Goal: Task Accomplishment & Management: Use online tool/utility

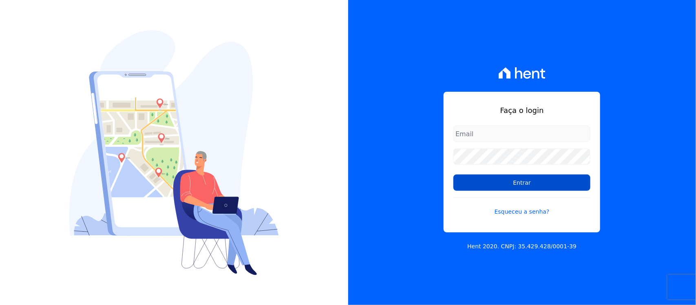
type input "[PERSON_NAME][EMAIL_ADDRESS][PERSON_NAME][DOMAIN_NAME]"
click at [468, 183] on input "Entrar" at bounding box center [522, 183] width 137 height 16
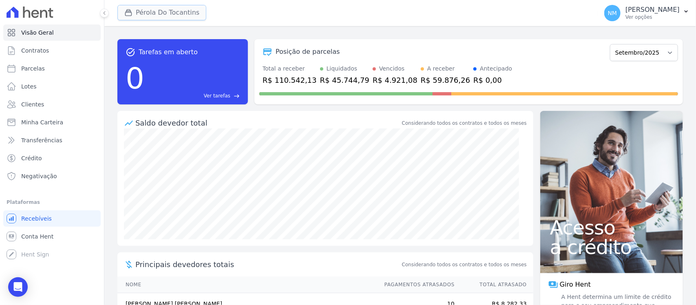
click at [158, 16] on button "Pérola Do Tocantins" at bounding box center [161, 12] width 89 height 15
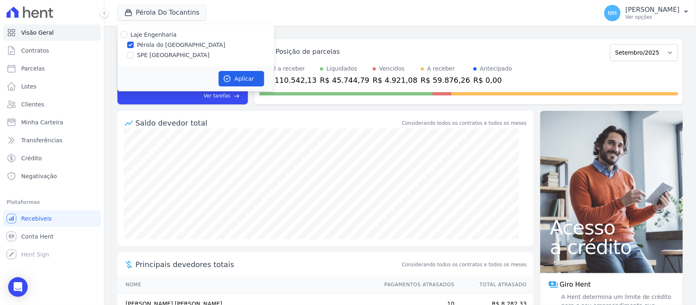
click at [153, 56] on label "SPE [GEOGRAPHIC_DATA]" at bounding box center [173, 55] width 73 height 9
click at [134, 56] on input "SPE [GEOGRAPHIC_DATA]" at bounding box center [130, 55] width 7 height 7
checkbox input "true"
click at [157, 43] on label "Pérola do [GEOGRAPHIC_DATA]" at bounding box center [181, 45] width 89 height 9
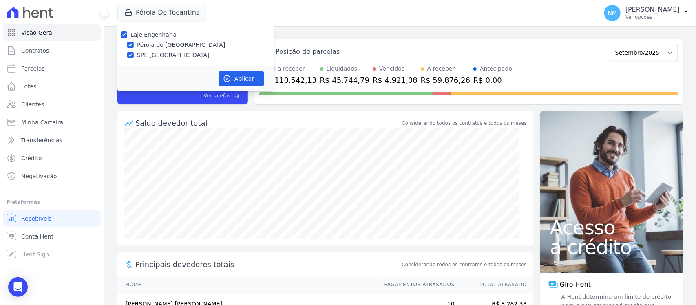
click at [134, 43] on input "Pérola do [GEOGRAPHIC_DATA]" at bounding box center [130, 45] width 7 height 7
checkbox input "false"
click at [256, 77] on button "Aplicar" at bounding box center [242, 78] width 46 height 15
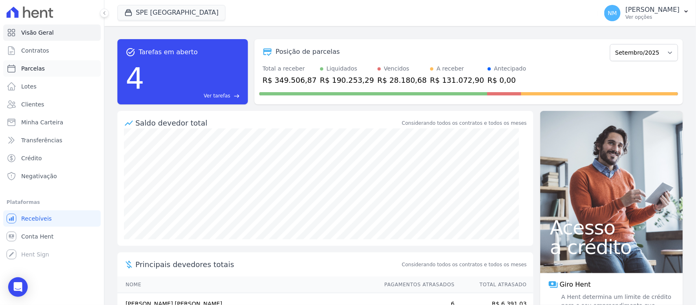
click at [33, 68] on span "Parcelas" at bounding box center [33, 68] width 24 height 8
select select
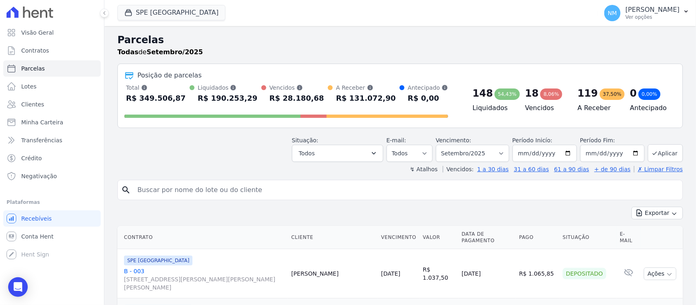
click at [207, 186] on input "search" at bounding box center [406, 190] width 547 height 16
type input "malcher"
select select
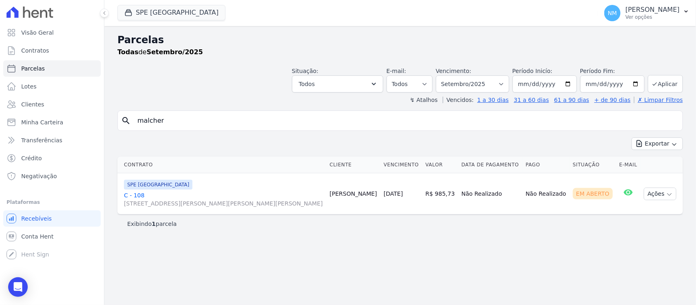
drag, startPoint x: 133, startPoint y: 198, endPoint x: 143, endPoint y: 195, distance: 10.3
click at [133, 197] on link "C - 108 Travessa Francisco Caldeira Castelo Branco, 2256, sala A, São Brás" at bounding box center [223, 199] width 199 height 16
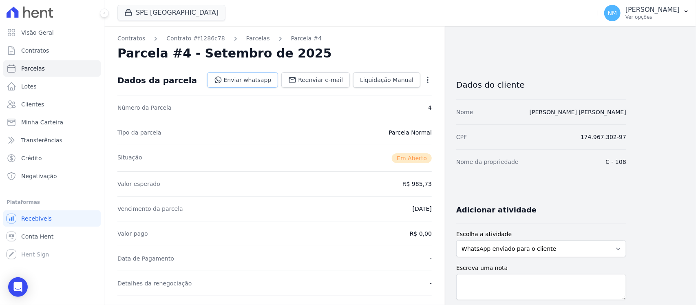
click at [257, 79] on link "Enviar whatsapp" at bounding box center [242, 79] width 71 height 15
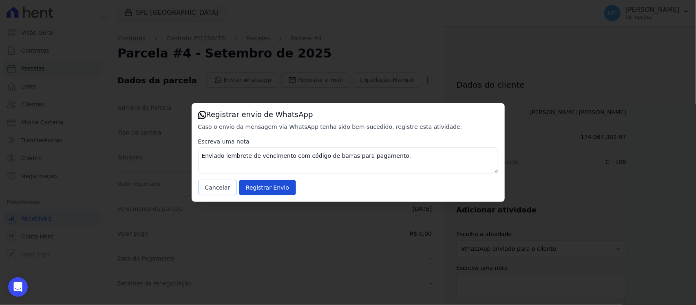
drag, startPoint x: 215, startPoint y: 188, endPoint x: 274, endPoint y: 143, distance: 74.8
click at [216, 188] on button "Cancelar" at bounding box center [217, 187] width 39 height 15
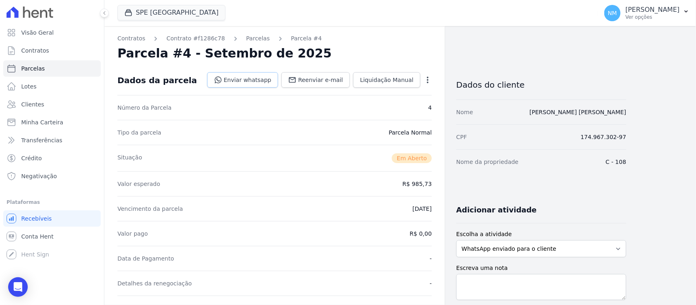
drag, startPoint x: 268, startPoint y: 82, endPoint x: 348, endPoint y: 121, distance: 88.7
click at [268, 82] on link "Enviar whatsapp" at bounding box center [242, 79] width 71 height 15
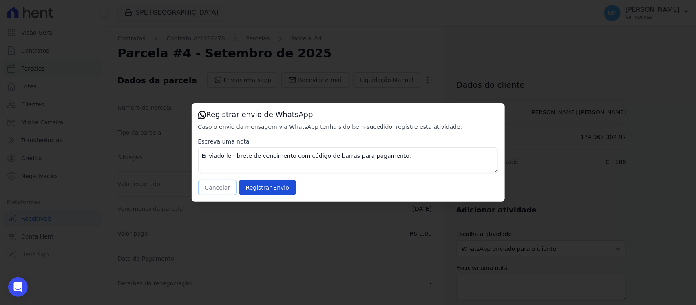
drag, startPoint x: 213, startPoint y: 186, endPoint x: 235, endPoint y: 181, distance: 23.1
click at [215, 186] on button "Cancelar" at bounding box center [217, 187] width 39 height 15
